Goal: Task Accomplishment & Management: Use online tool/utility

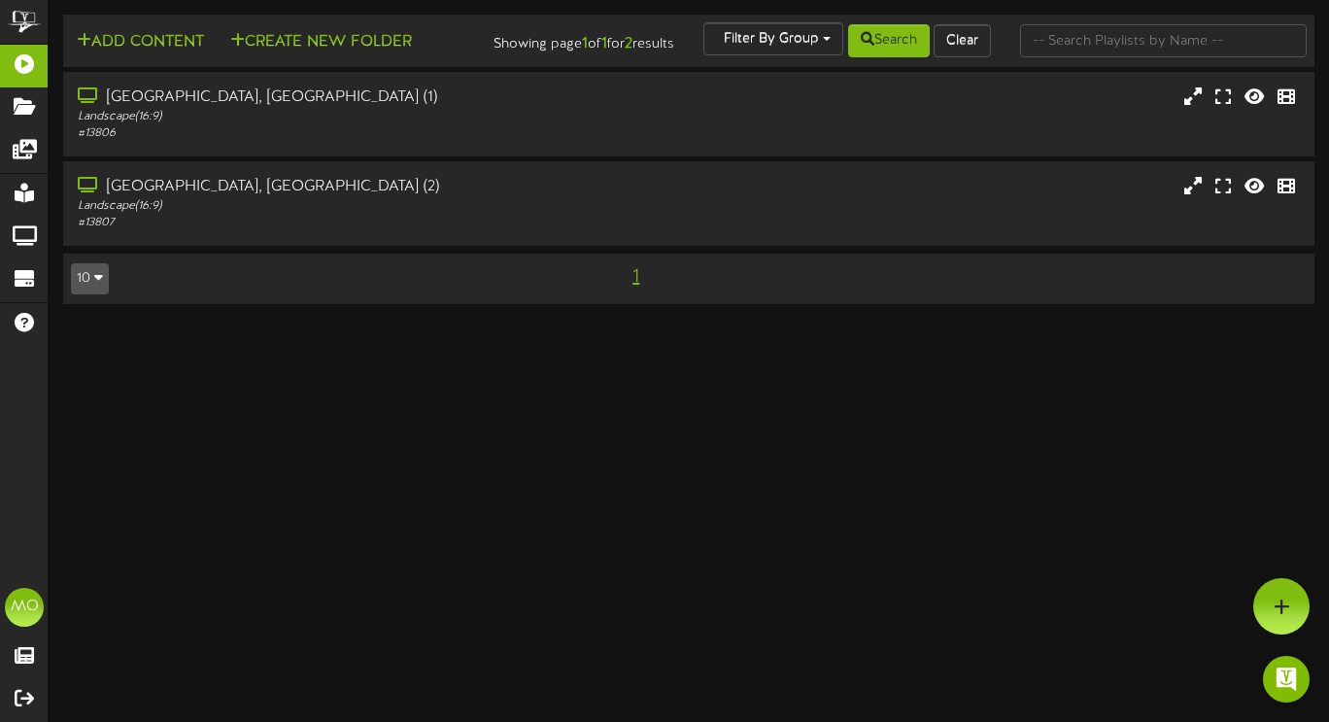
click at [339, 109] on div "[GEOGRAPHIC_DATA], [GEOGRAPHIC_DATA] (1)" at bounding box center [324, 97] width 493 height 22
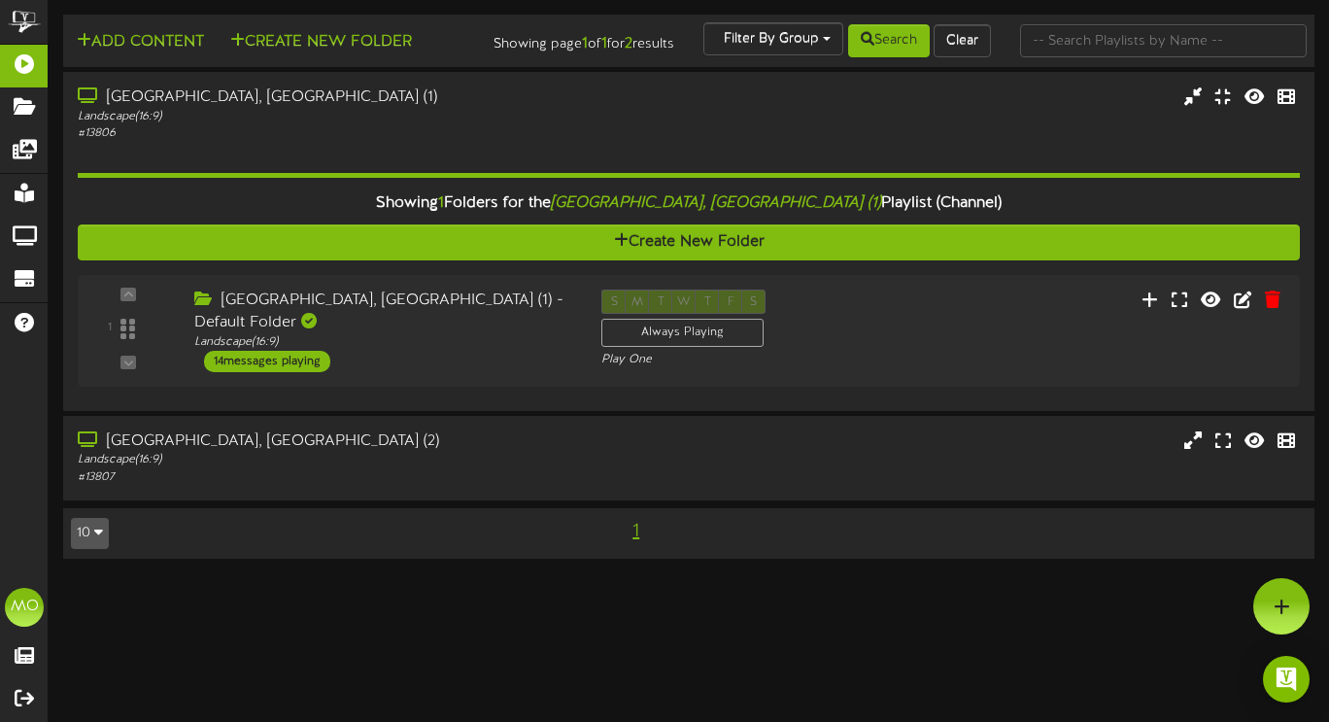
click at [410, 353] on div "[GEOGRAPHIC_DATA], [GEOGRAPHIC_DATA] (1) - Default Folder Landscape ( 16:9 ) 14…" at bounding box center [383, 330] width 407 height 83
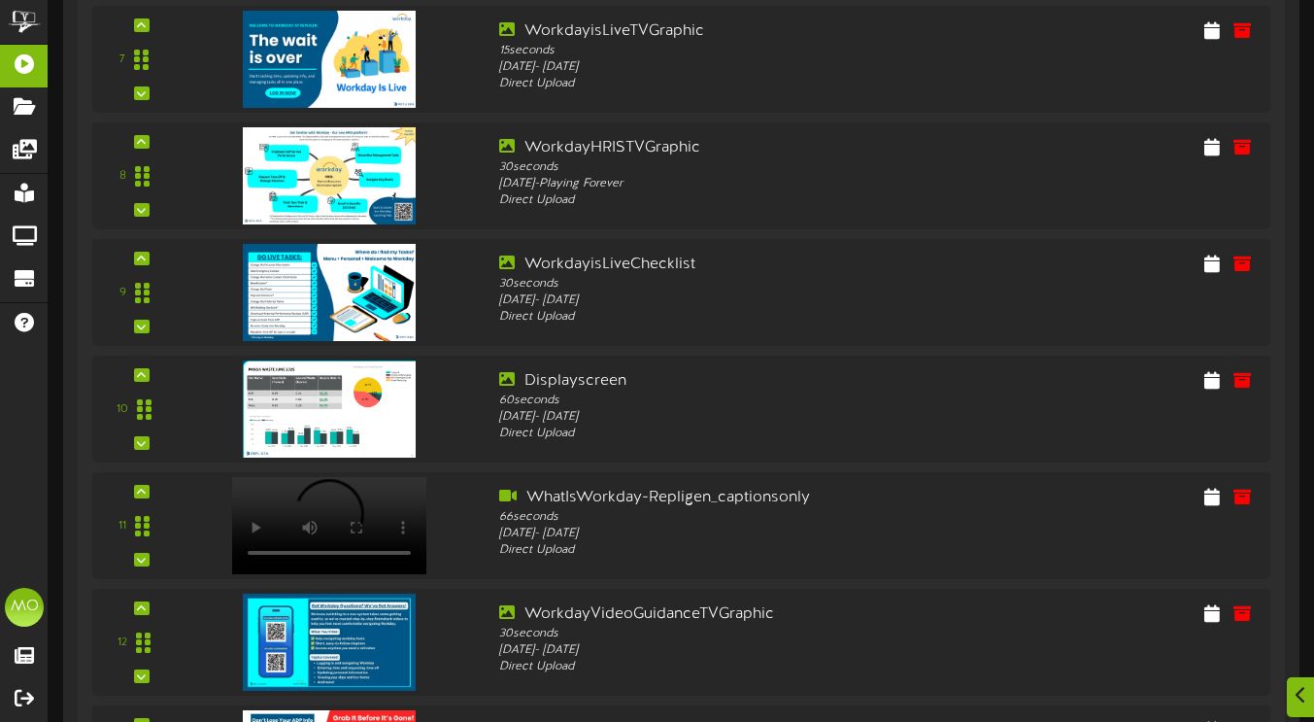
scroll to position [1242, 0]
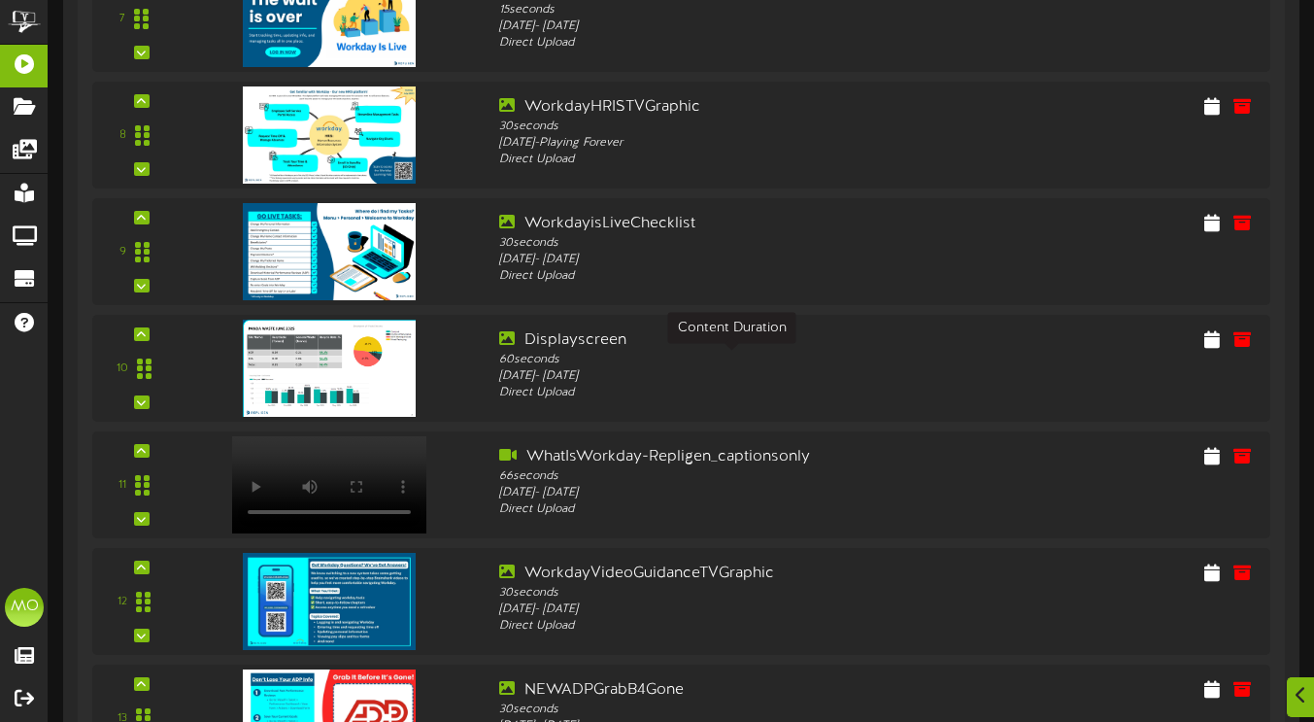
click at [499, 367] on div "60 seconds" at bounding box center [729, 360] width 461 height 17
